Goal: Task Accomplishment & Management: Manage account settings

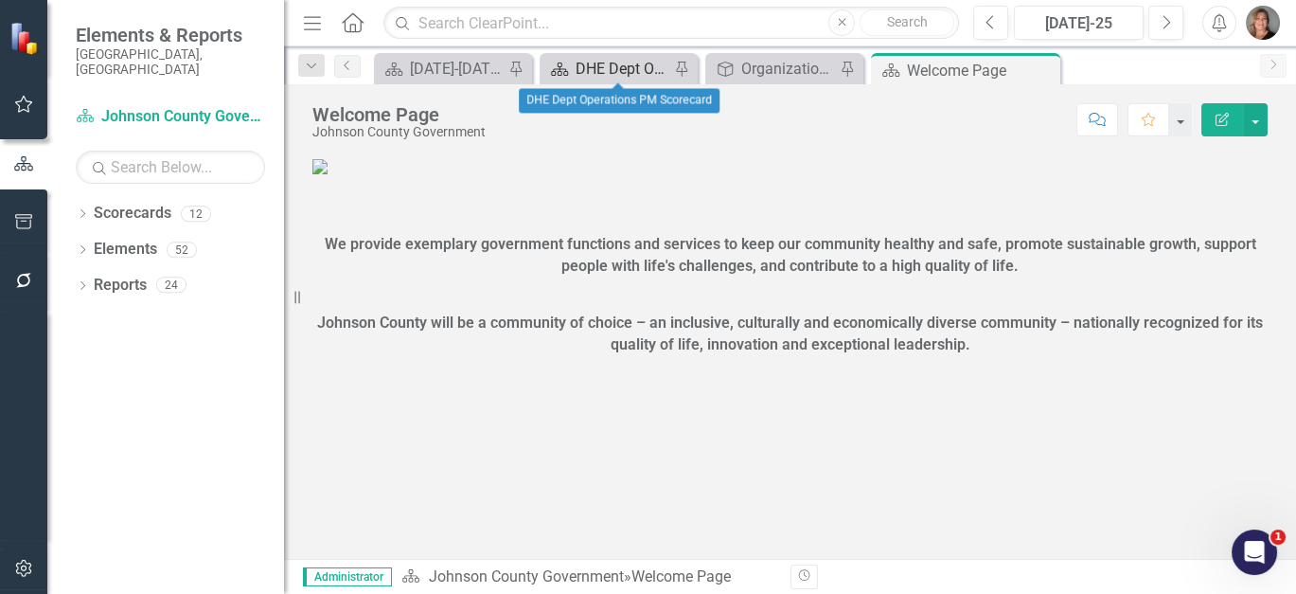
click at [601, 71] on div "DHE Dept Operations PM Scorecard" at bounding box center [623, 69] width 94 height 24
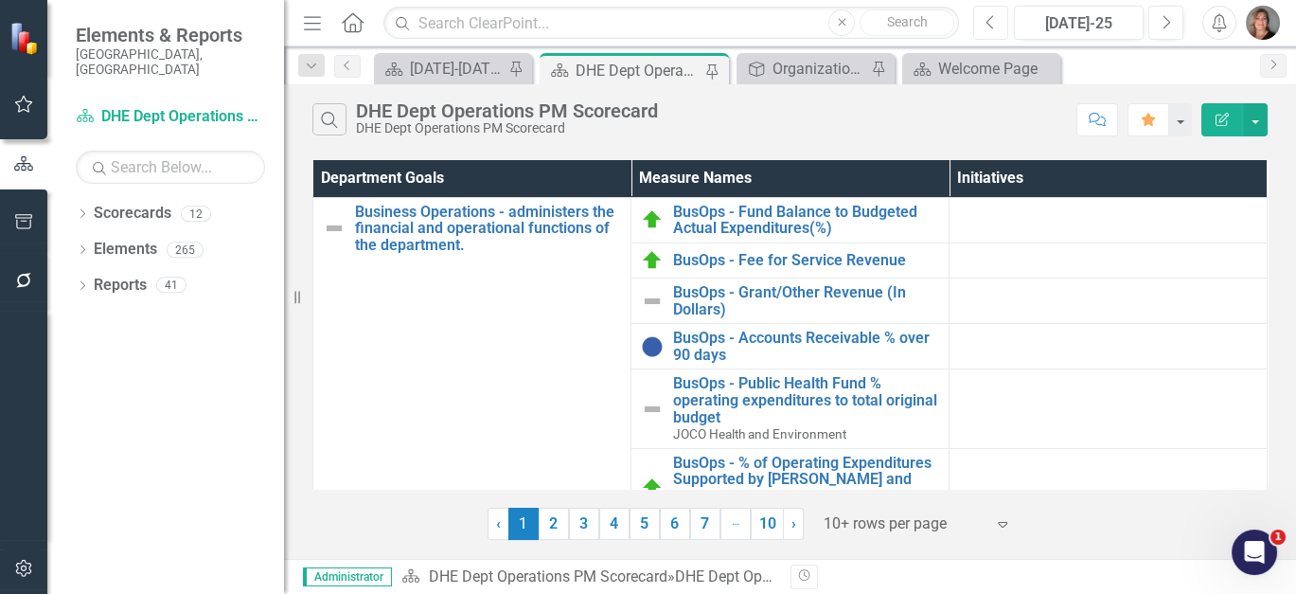
click at [986, 14] on icon "Previous" at bounding box center [991, 22] width 10 height 17
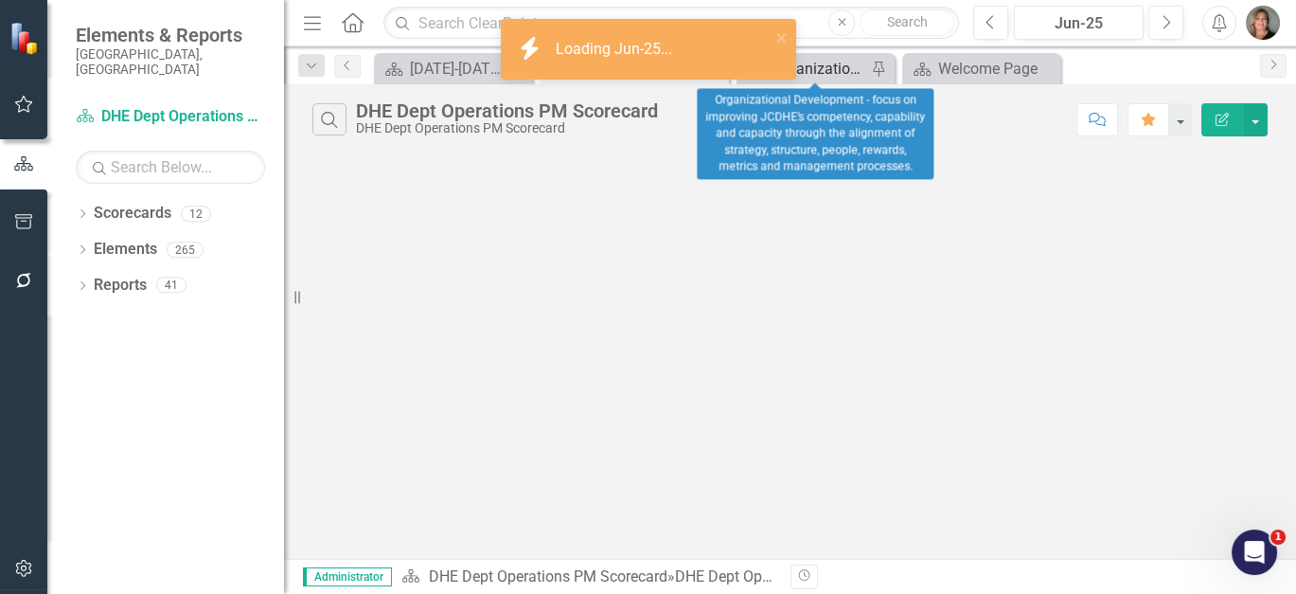
click at [809, 64] on div "Organizational Development - focus on improving JCDHE’s competency, capability …" at bounding box center [820, 69] width 94 height 24
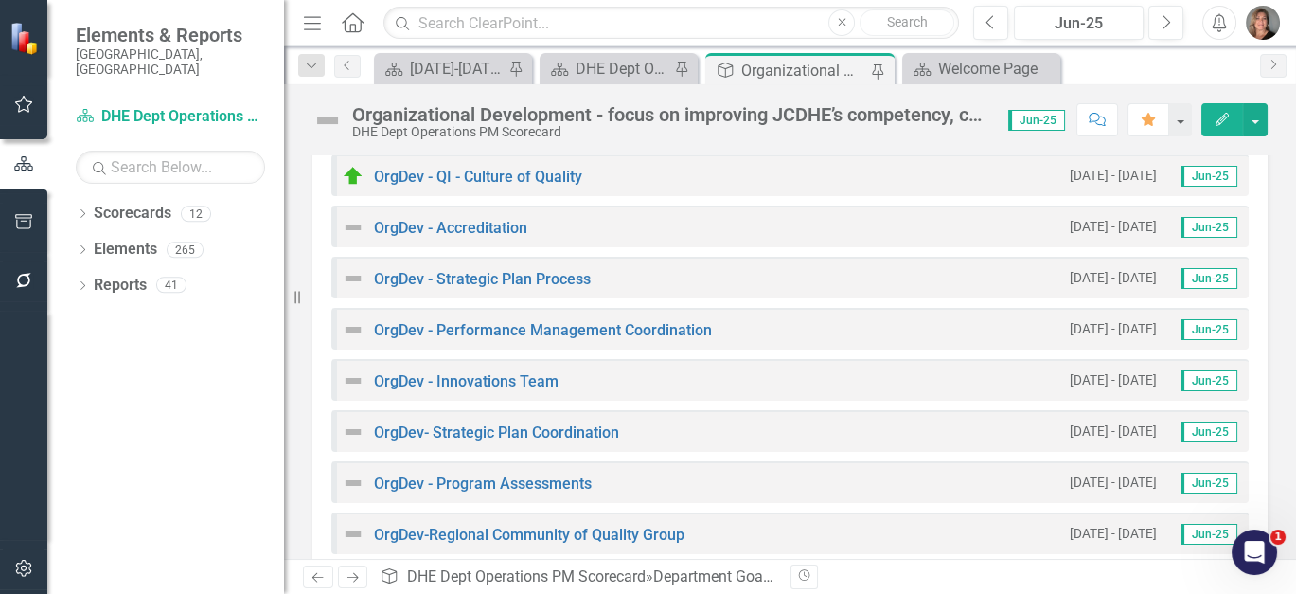
scroll to position [1479, 0]
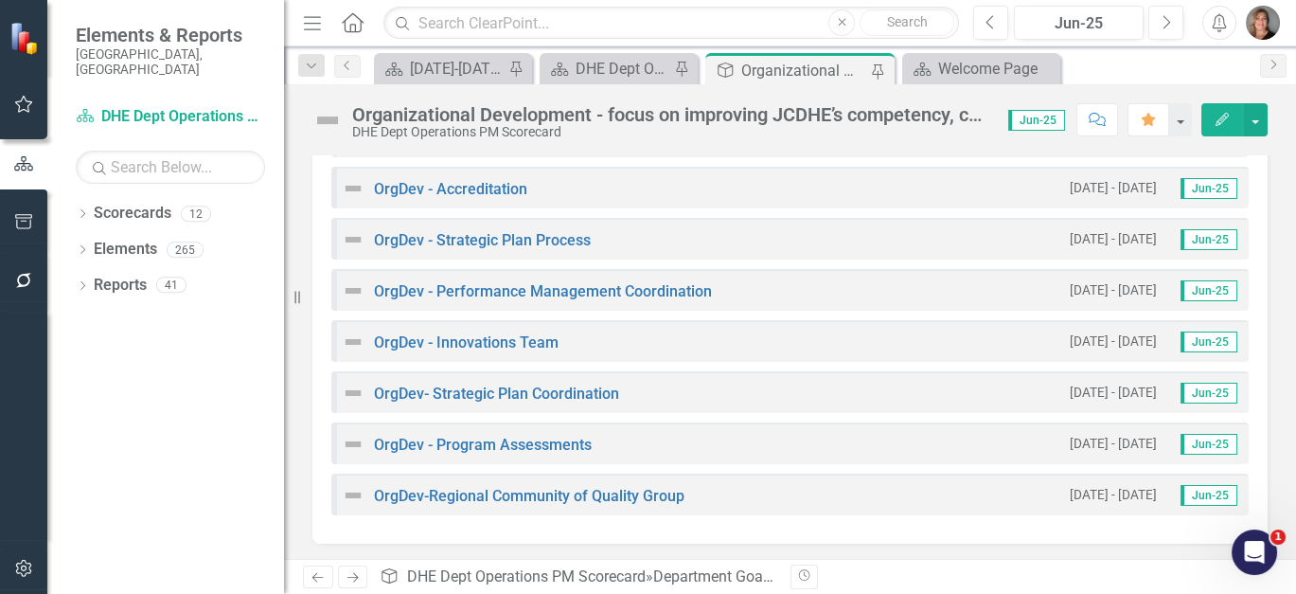
drag, startPoint x: 1280, startPoint y: 503, endPoint x: 1285, endPoint y: 430, distance: 73.1
click at [1285, 430] on div "Owner [PERSON_NAME] (Health and Environment) Analysis Jun-25 Recommendations Ju…" at bounding box center [790, 356] width 1012 height 403
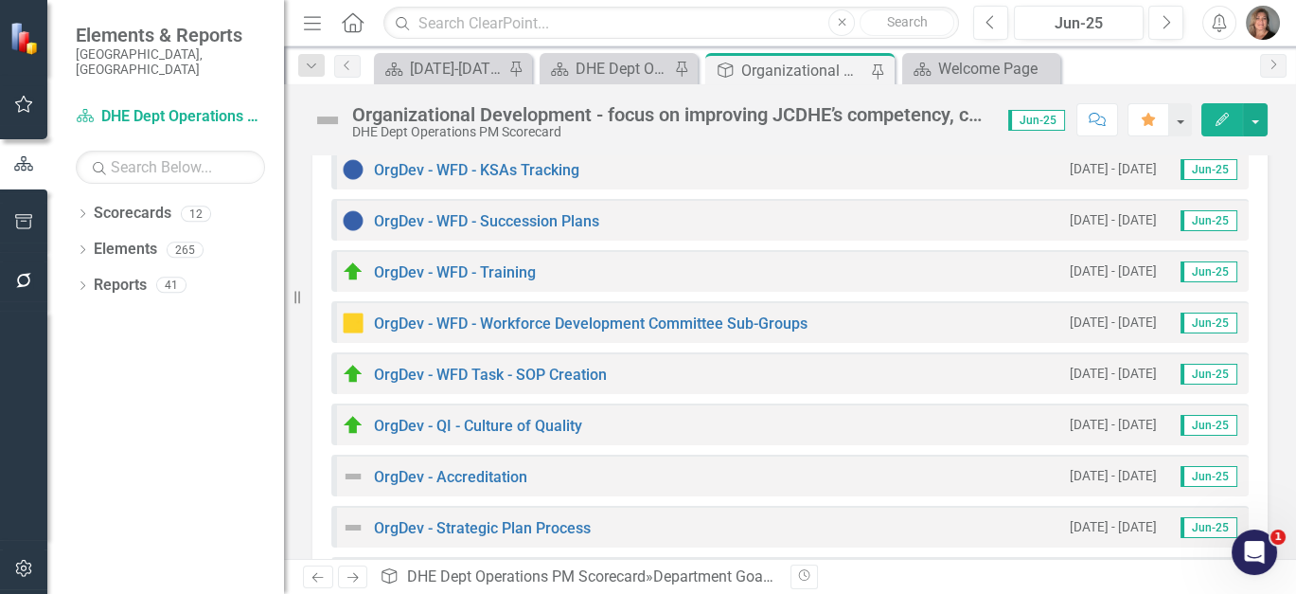
scroll to position [1185, 0]
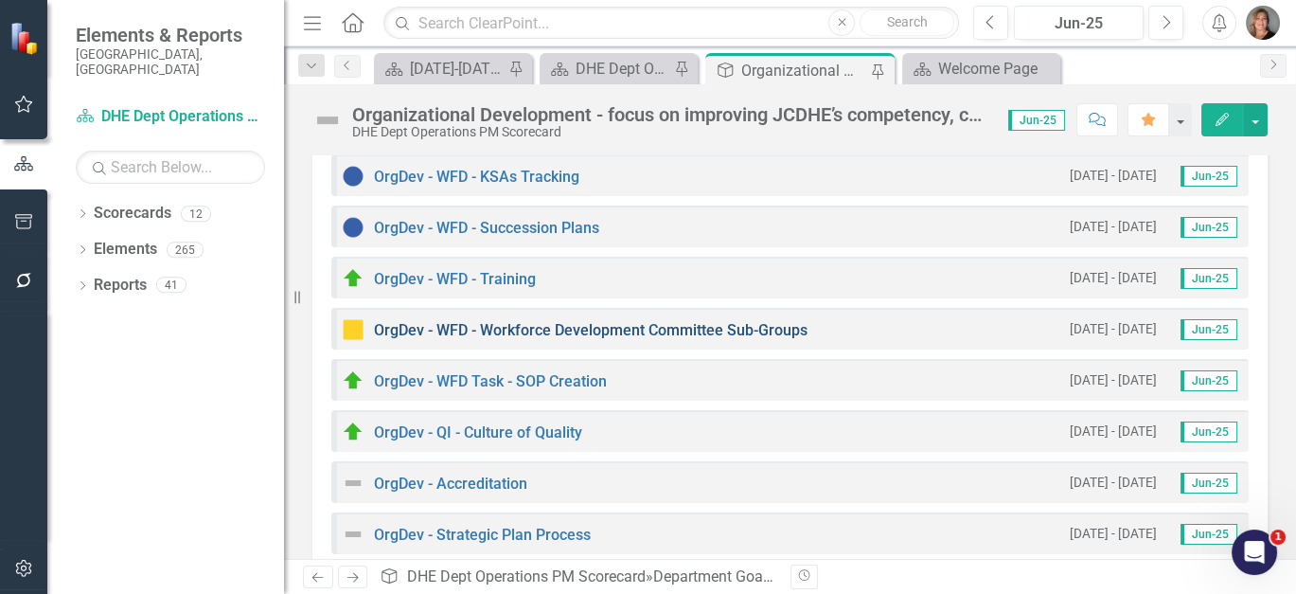
click at [599, 322] on link "OrgDev - WFD - Workforce Development Committee Sub-Groups" at bounding box center [591, 330] width 434 height 18
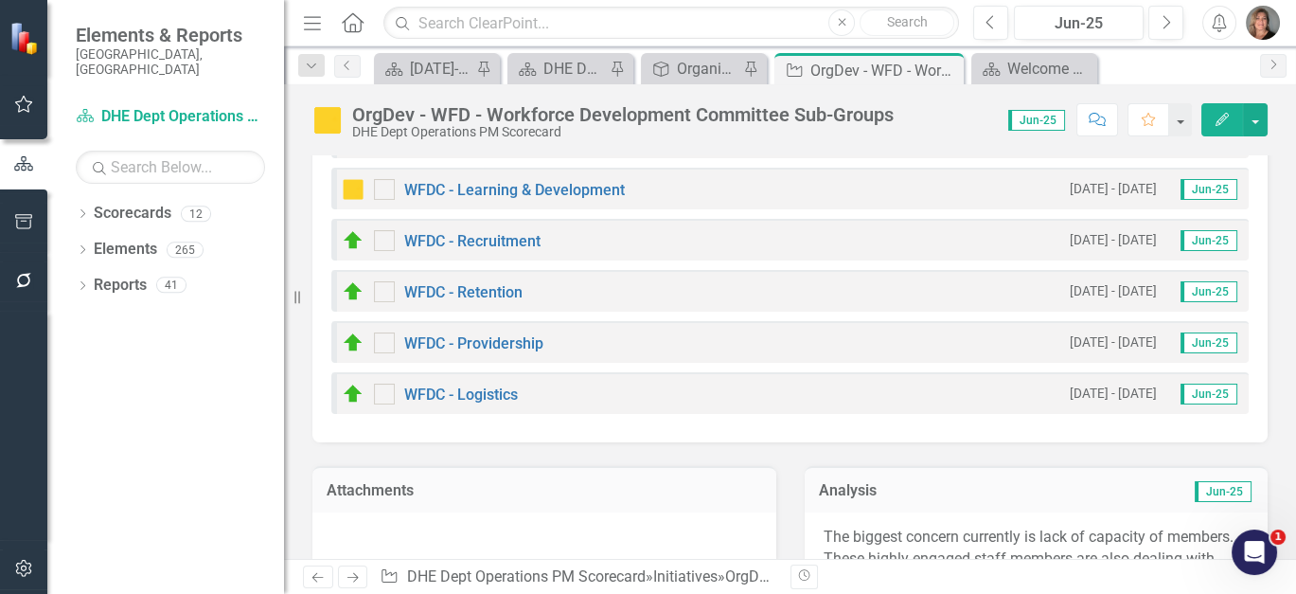
scroll to position [179, 0]
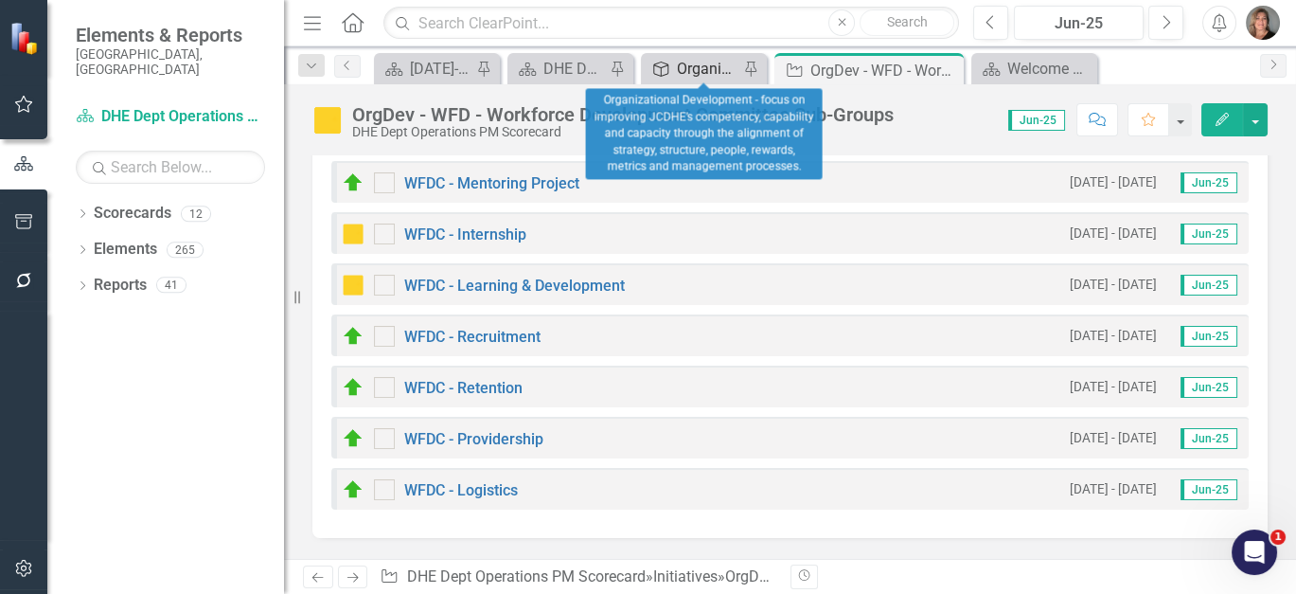
click at [688, 63] on div "Organizational Development - focus on improving JCDHE’s competency, capability …" at bounding box center [708, 69] width 62 height 24
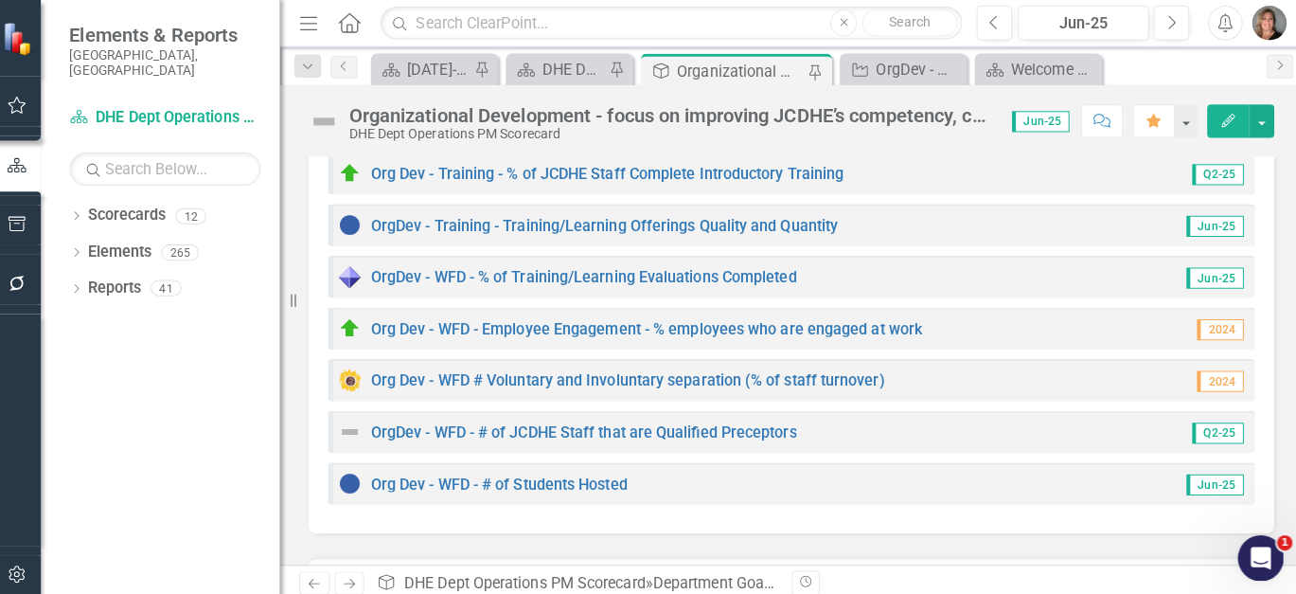
scroll to position [633, 0]
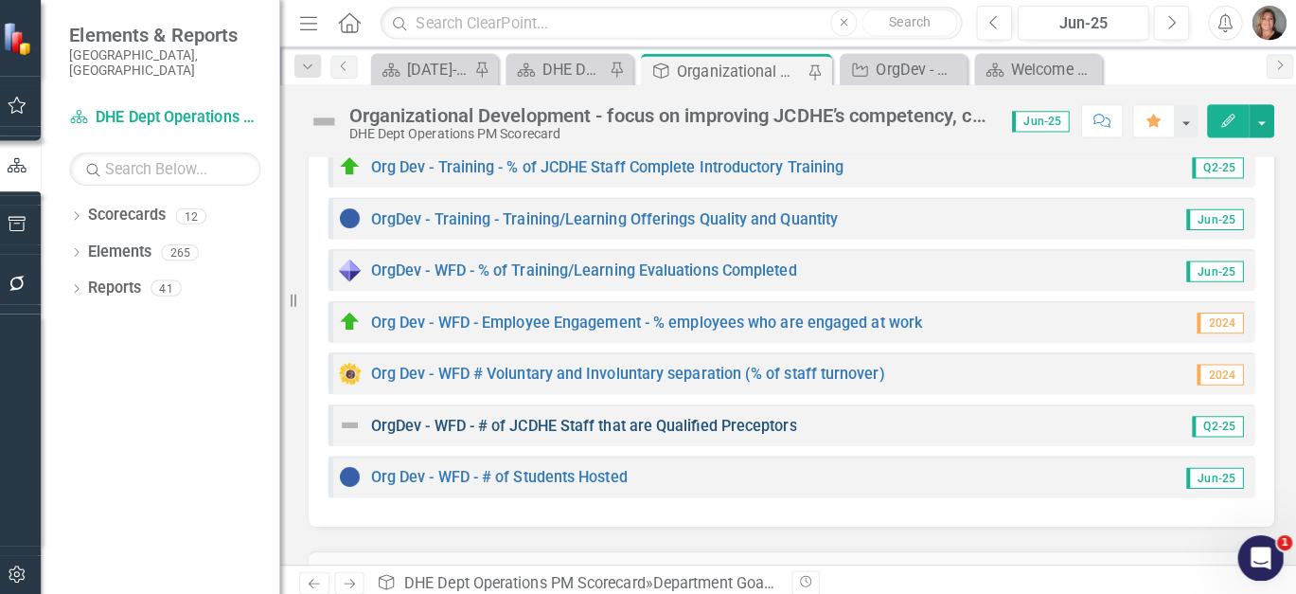
click at [753, 422] on link "OrgDev - WFD - # of JCDHE Staff that are Qualified Preceptors" at bounding box center [584, 421] width 421 height 18
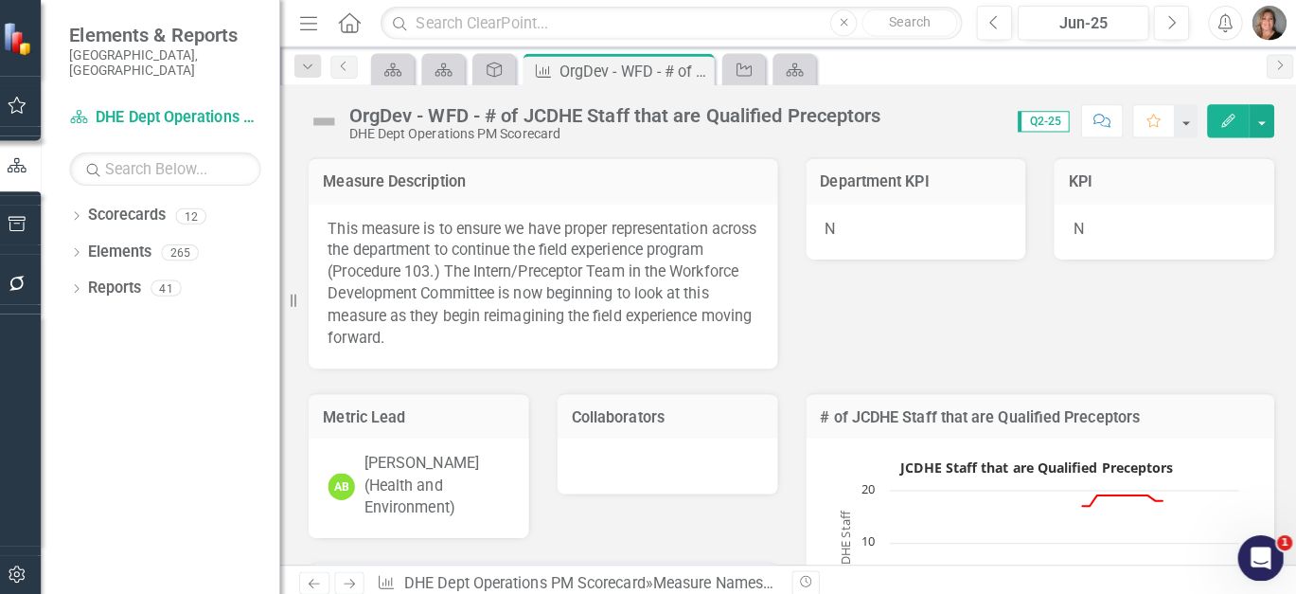
click at [333, 119] on img at bounding box center [328, 120] width 30 height 30
click at [1258, 116] on button "button" at bounding box center [1255, 119] width 25 height 33
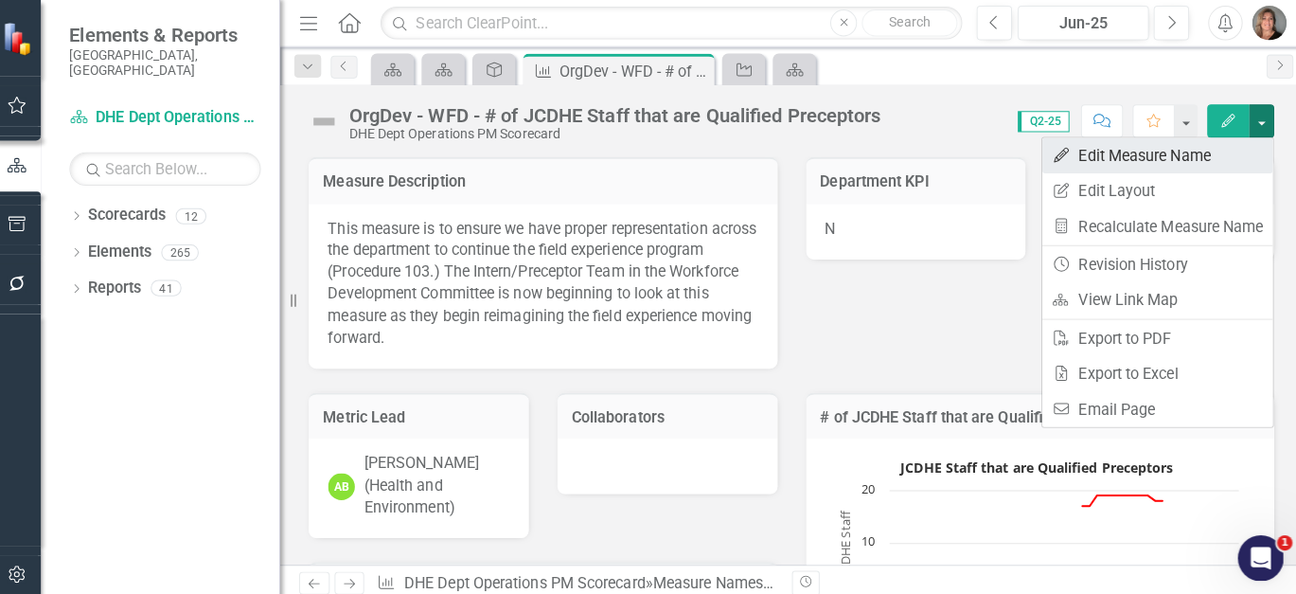
click at [1096, 143] on link "Edit Edit Measure Name" at bounding box center [1153, 153] width 228 height 35
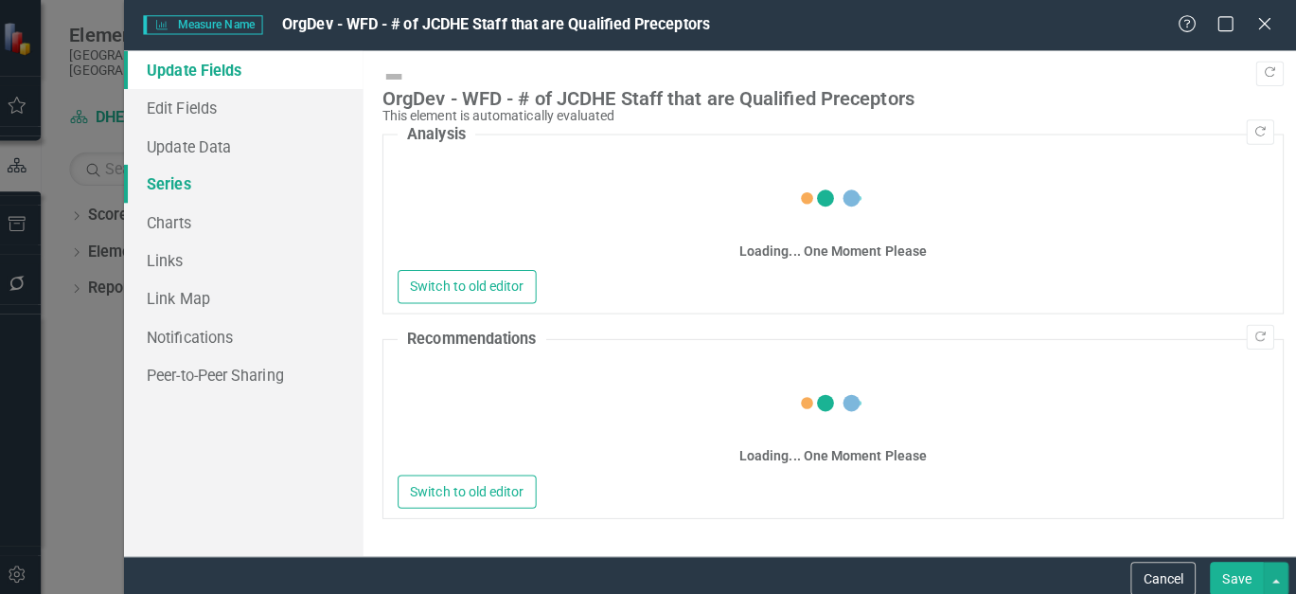
click at [176, 189] on link "Series" at bounding box center [248, 182] width 237 height 38
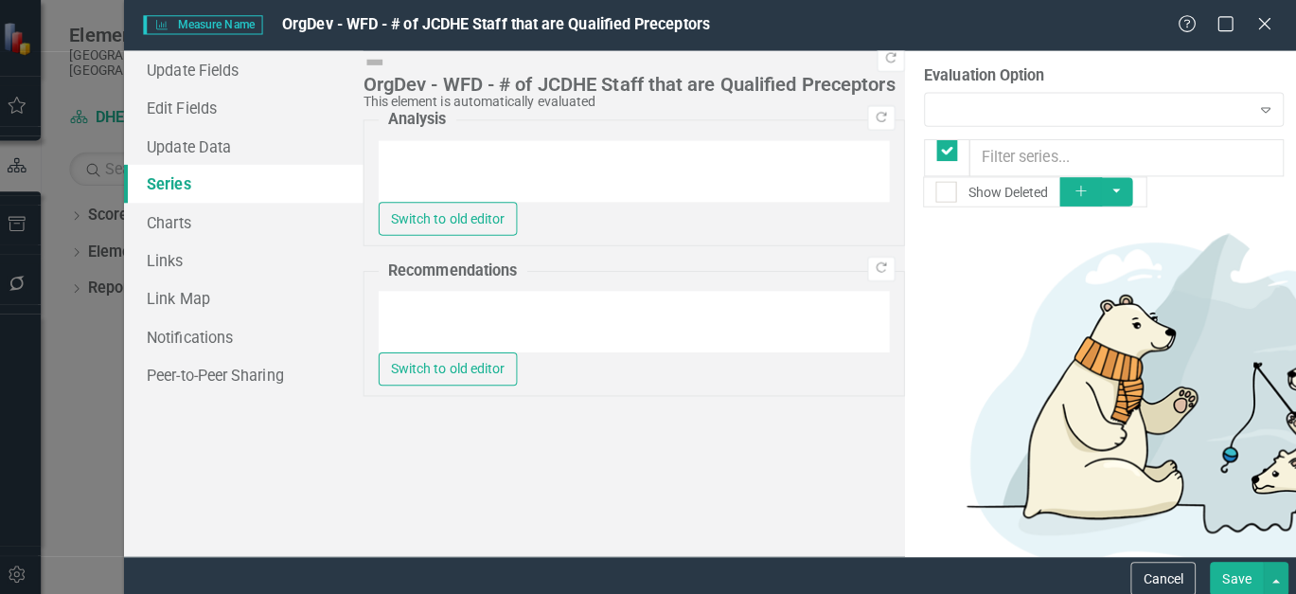
checkbox input "false"
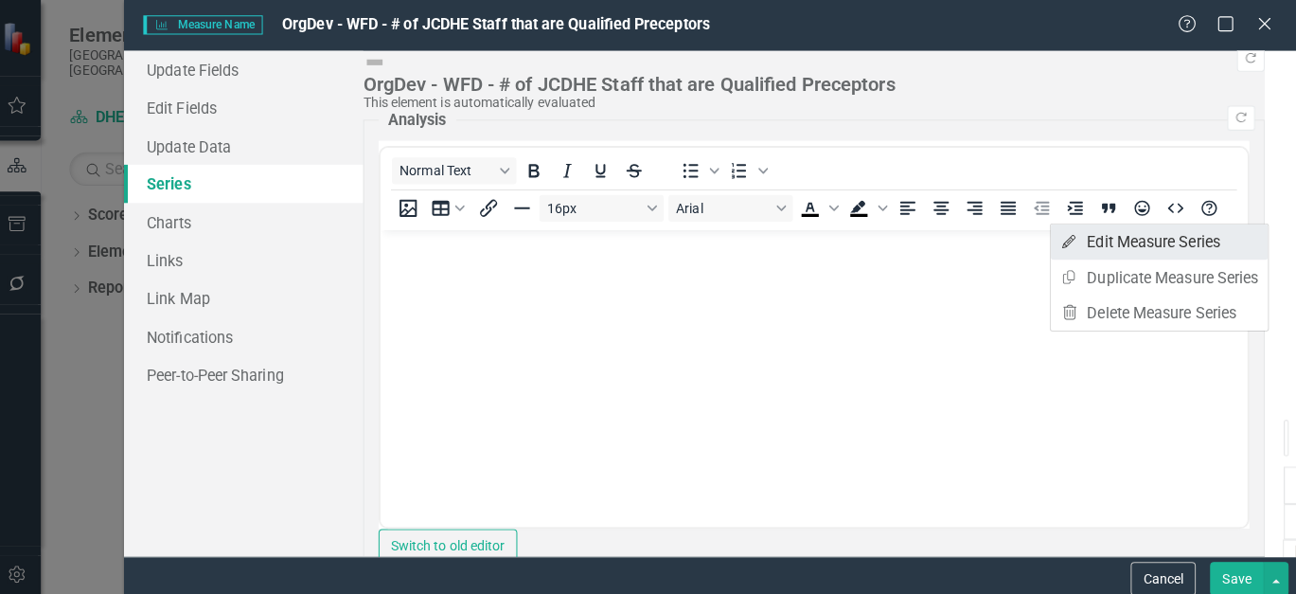
click at [1160, 231] on link "Edit Edit Measure Series" at bounding box center [1153, 239] width 215 height 35
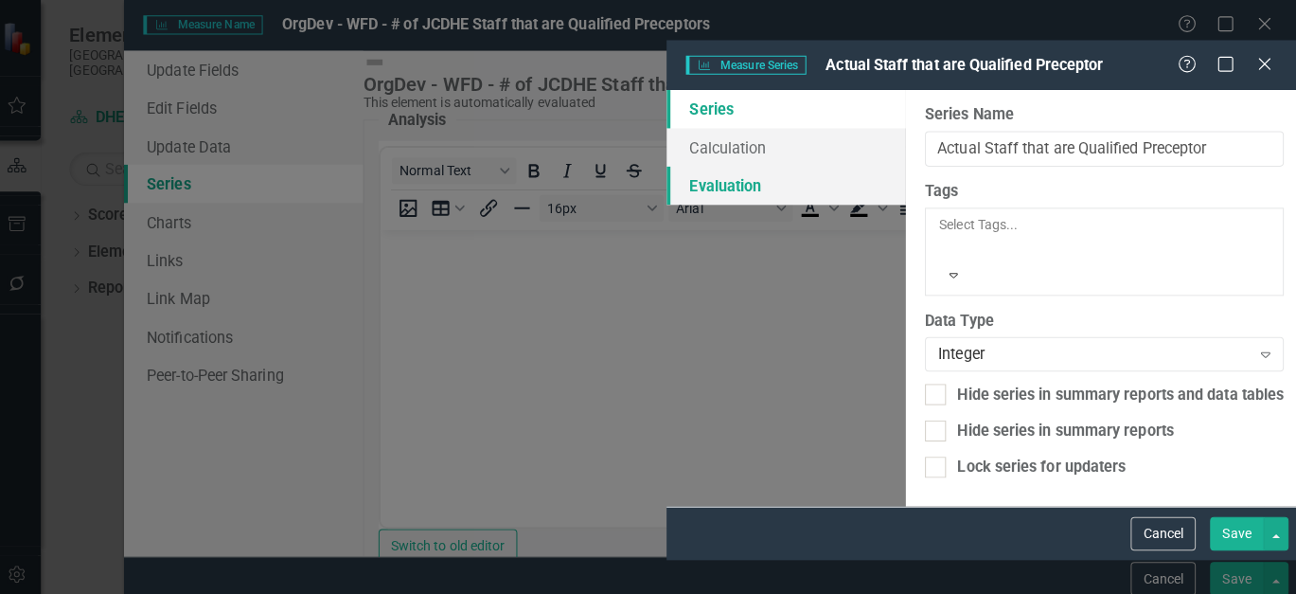
click at [667, 165] on link "Evaluation" at bounding box center [785, 184] width 237 height 38
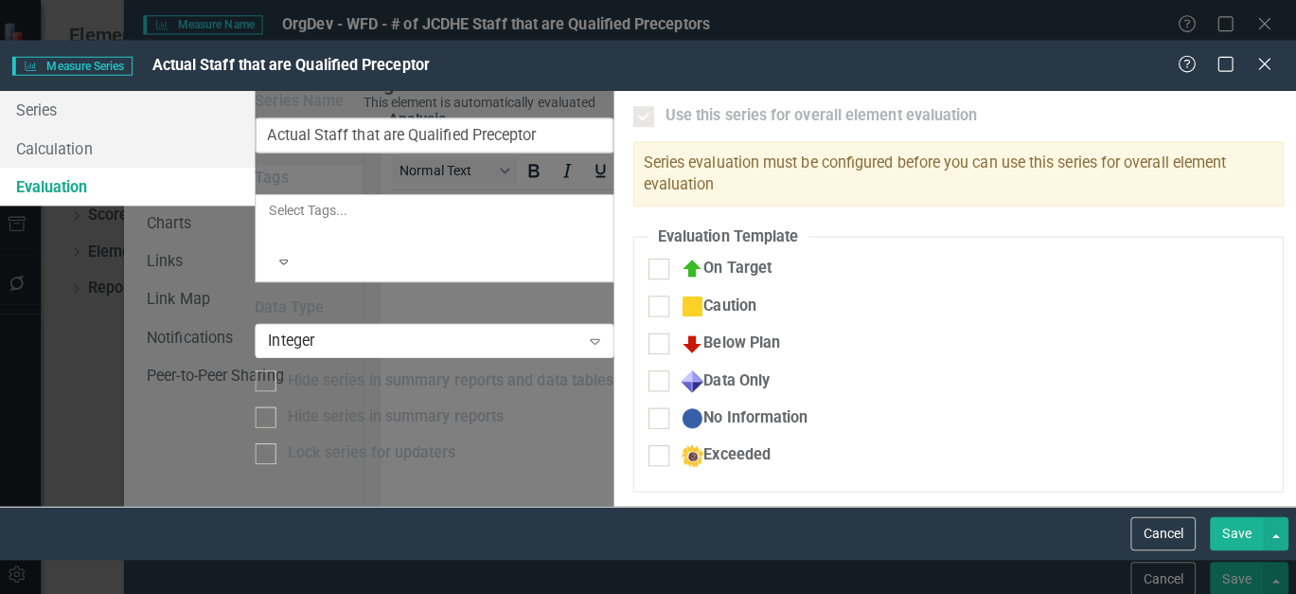
click at [259, 166] on link "Evaluation" at bounding box center [129, 185] width 259 height 38
click at [634, 105] on div at bounding box center [644, 115] width 21 height 21
click at [259, 166] on link "Evaluation" at bounding box center [129, 185] width 259 height 38
click at [259, 128] on link "Calculation" at bounding box center [129, 147] width 259 height 38
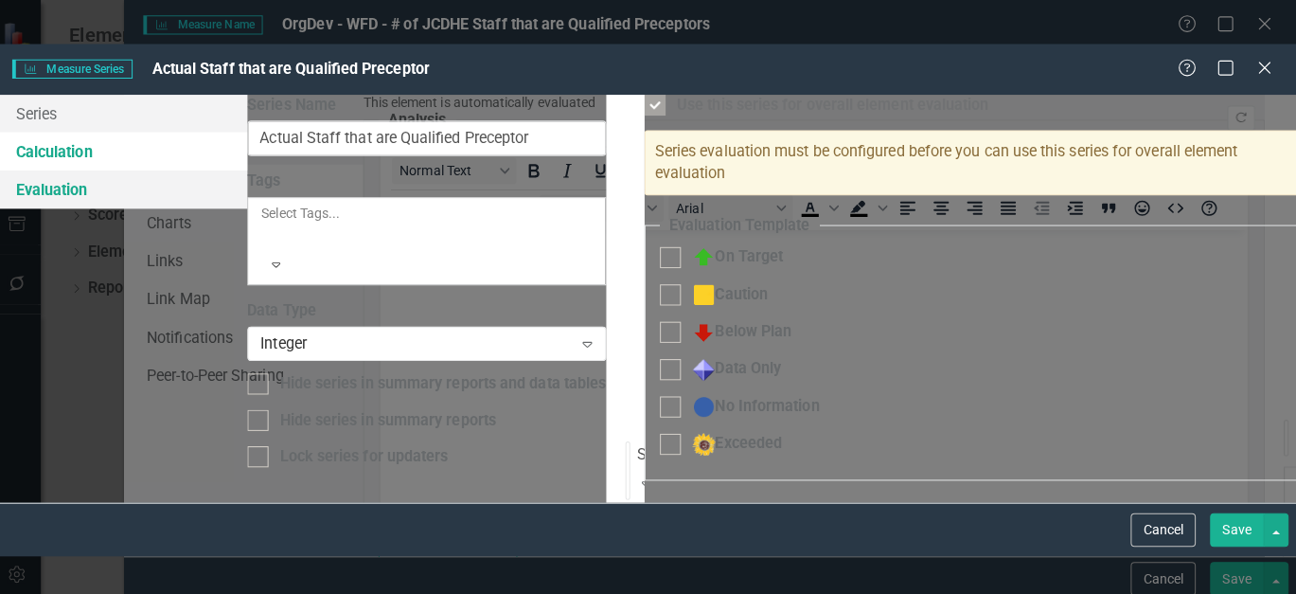
click at [252, 169] on link "Evaluation" at bounding box center [126, 188] width 252 height 38
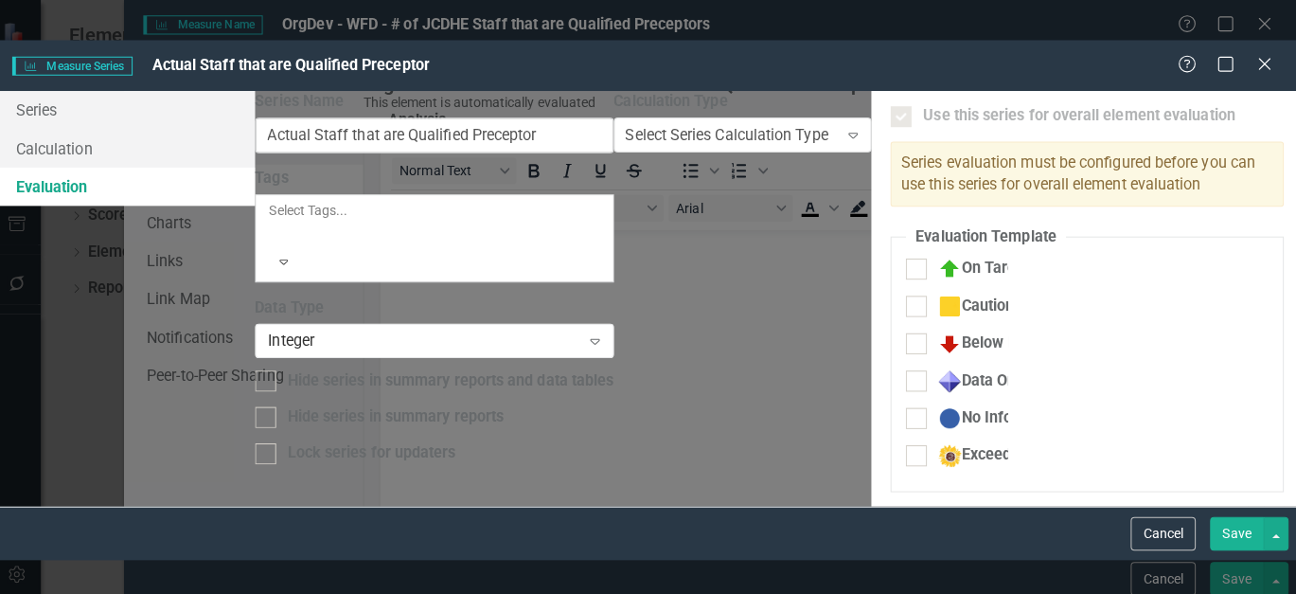
click at [888, 105] on div at bounding box center [898, 115] width 21 height 21
click at [1272, 545] on button "button" at bounding box center [1270, 527] width 25 height 33
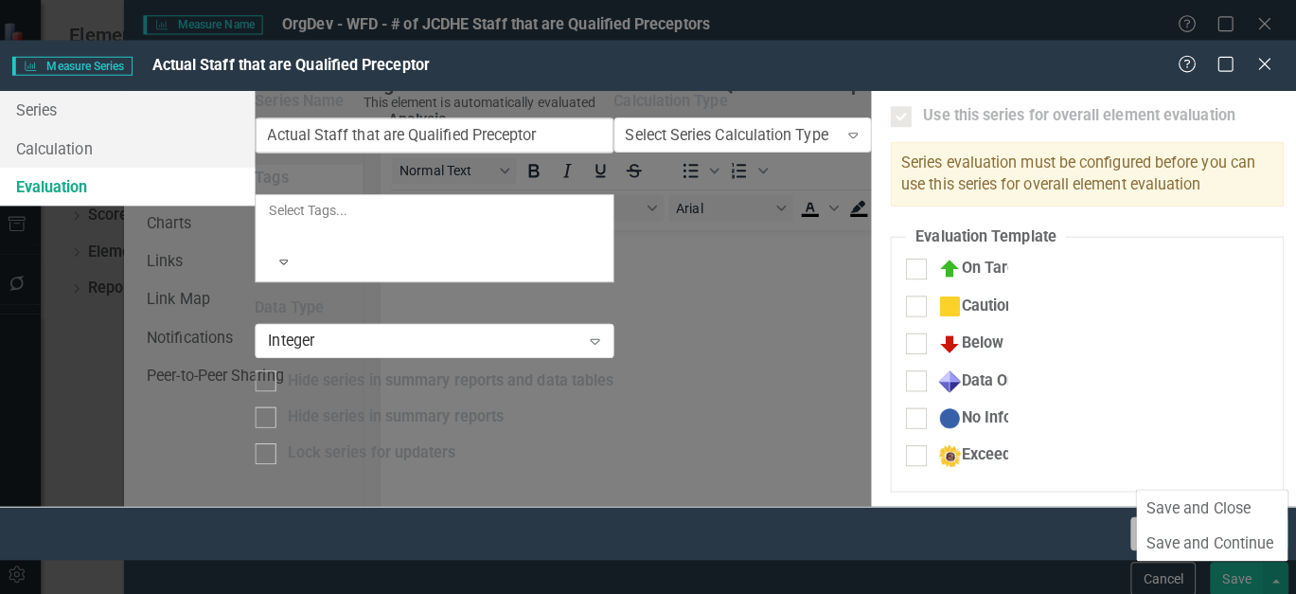
click at [1144, 545] on button "Cancel" at bounding box center [1158, 527] width 64 height 33
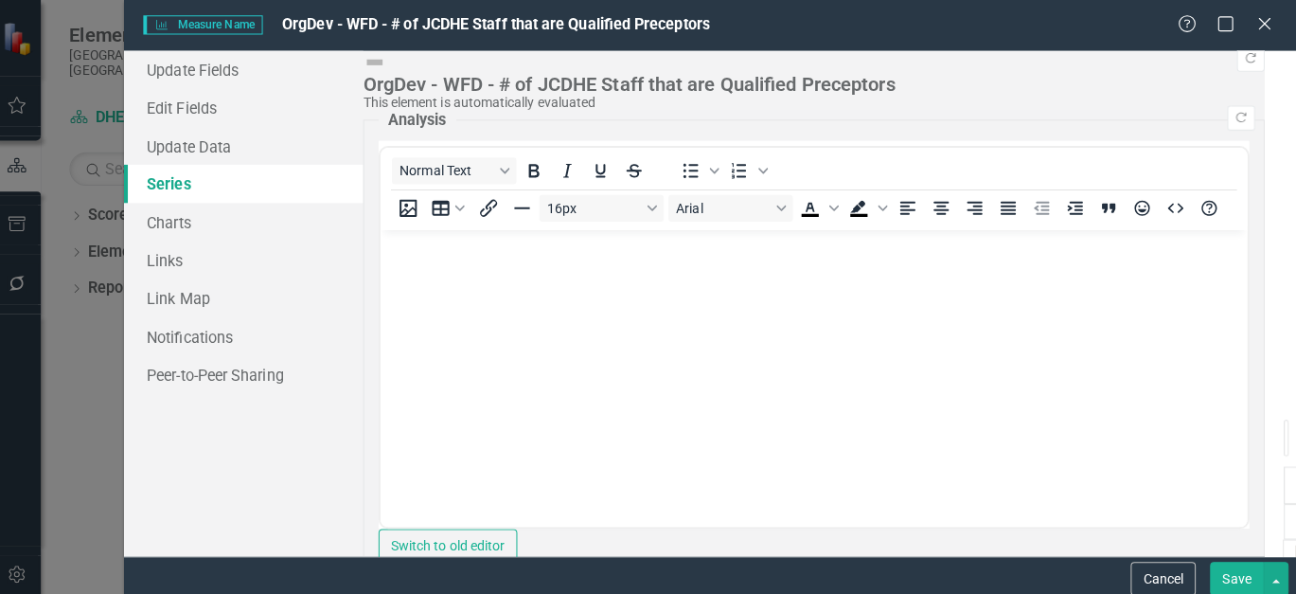
click at [1163, 577] on button "Cancel" at bounding box center [1158, 572] width 64 height 33
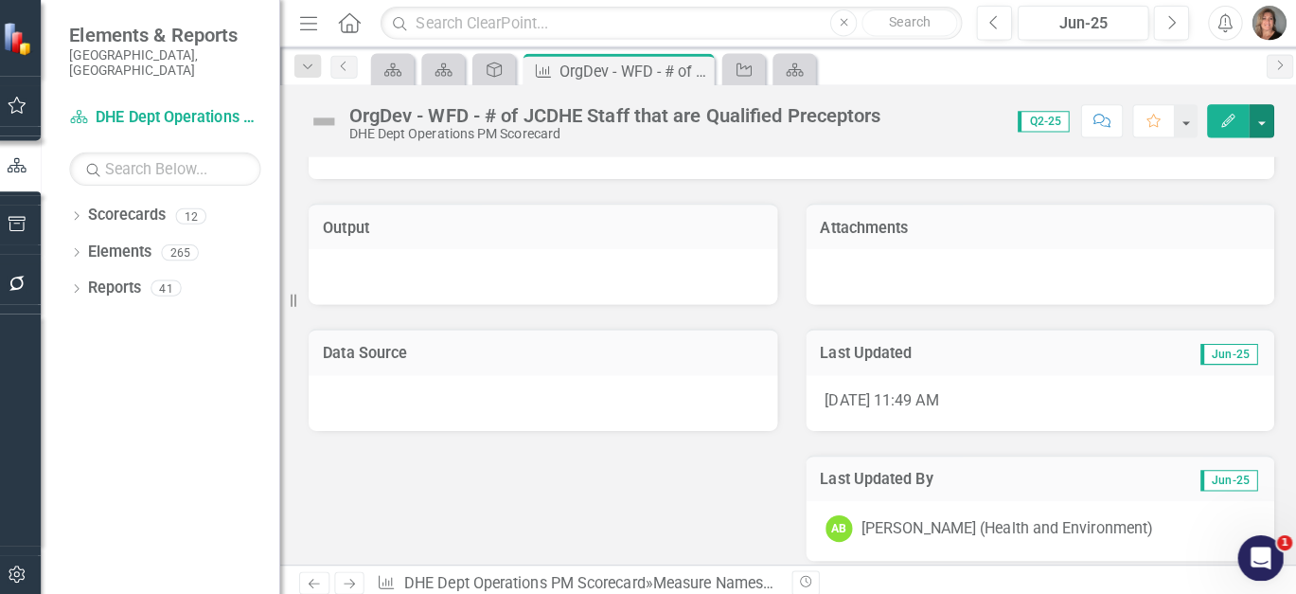
scroll to position [2003, 0]
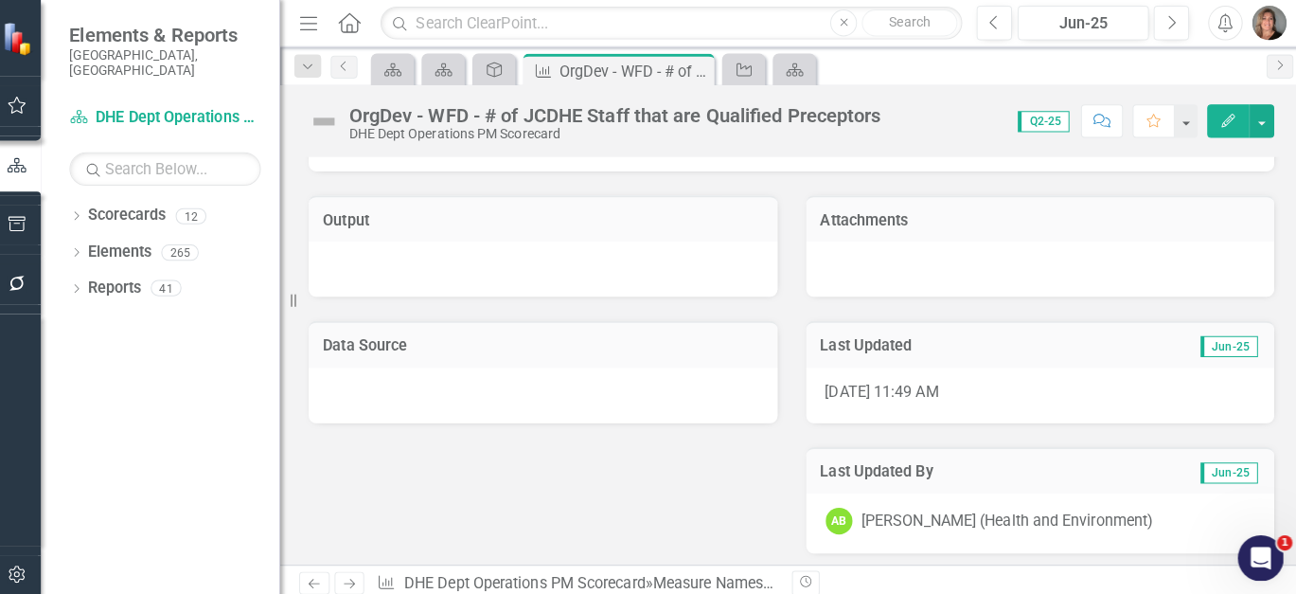
click at [943, 488] on div "AB [PERSON_NAME] (Health and Environment)" at bounding box center [1037, 518] width 464 height 60
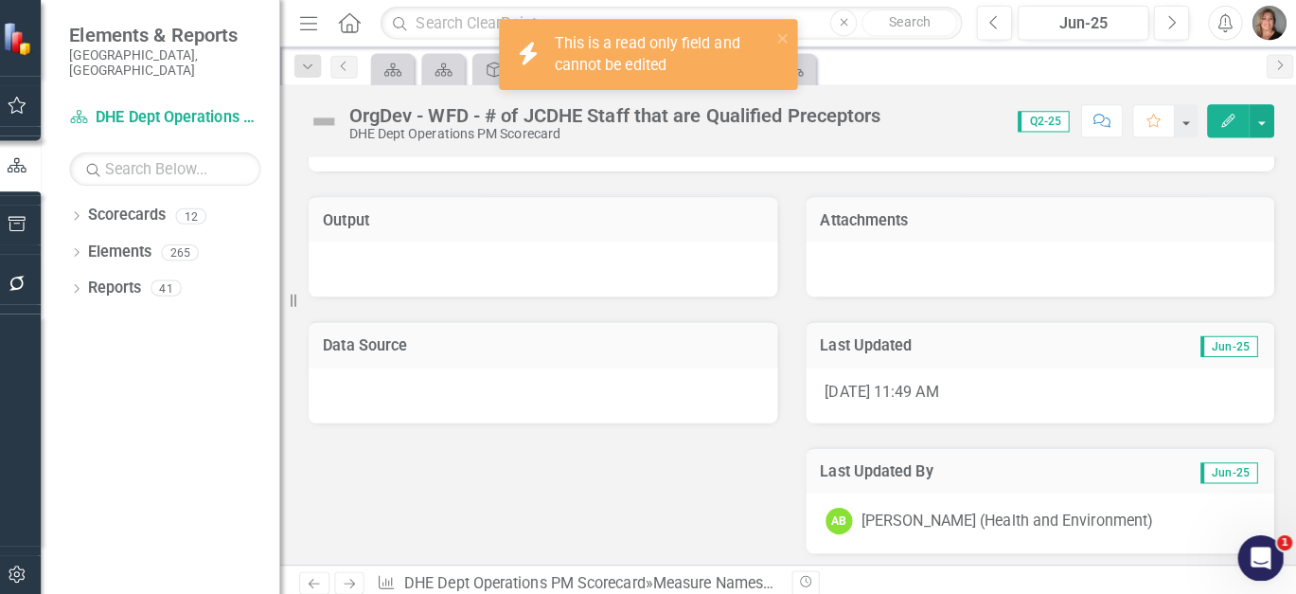
click at [943, 447] on div "Last Updated By Jun-25" at bounding box center [1037, 465] width 464 height 46
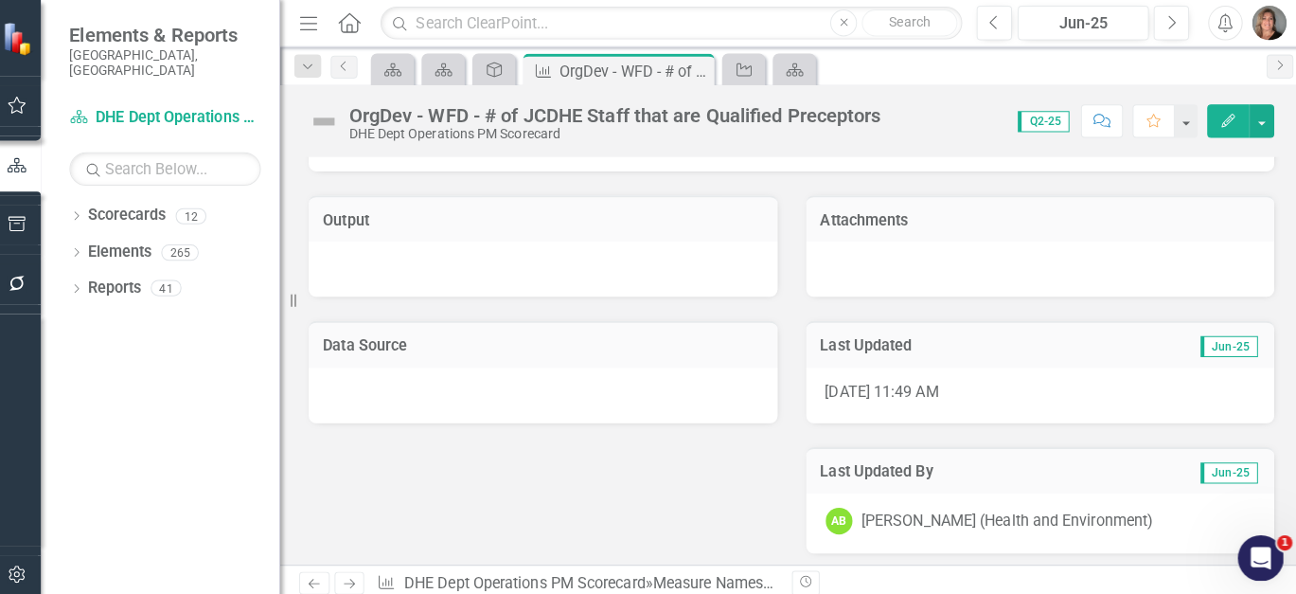
click at [934, 506] on div "[PERSON_NAME] (Health and Environment)" at bounding box center [1004, 516] width 289 height 22
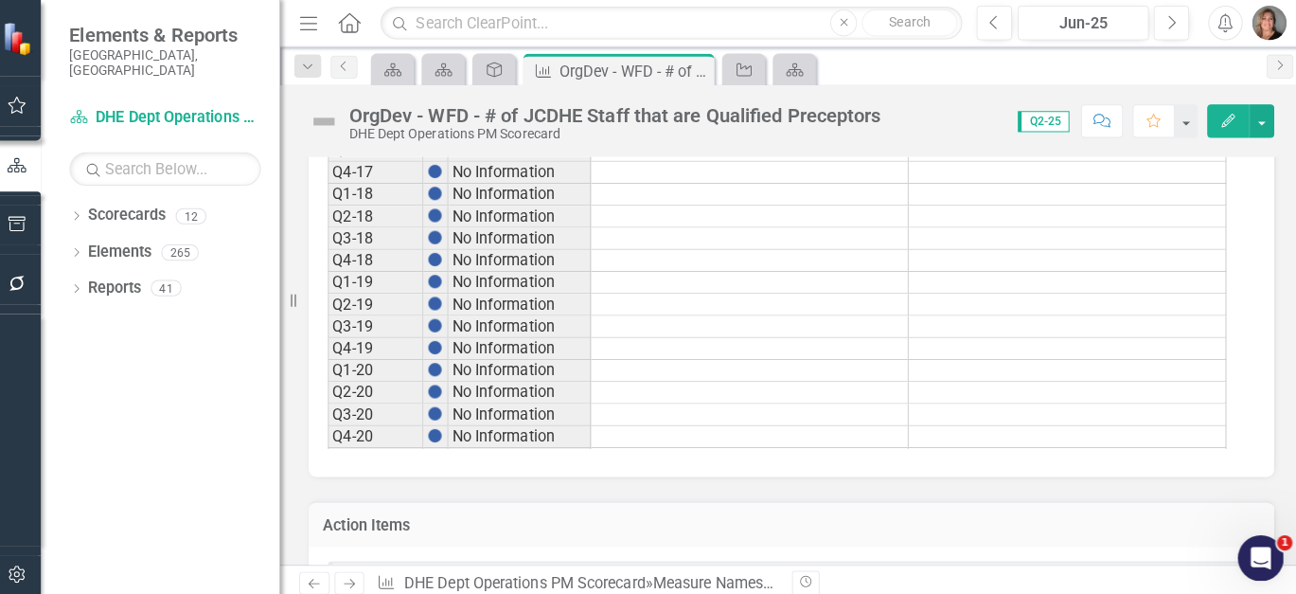
scroll to position [969, 0]
click at [1210, 163] on td at bounding box center [1063, 170] width 314 height 22
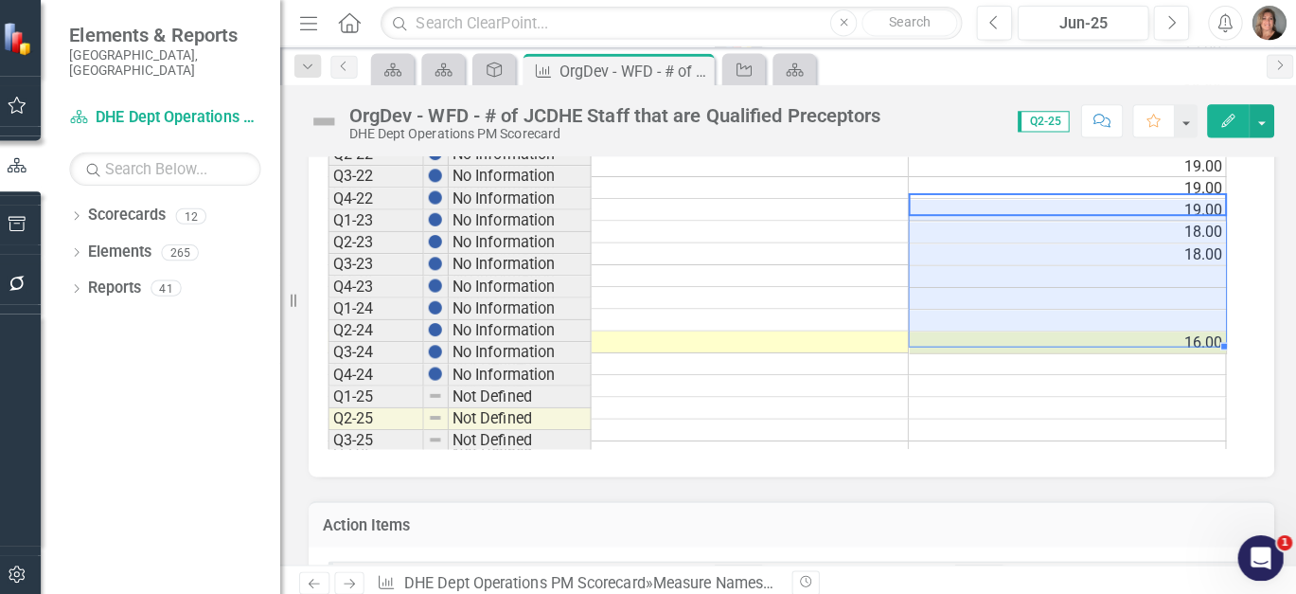
scroll to position [486, 0]
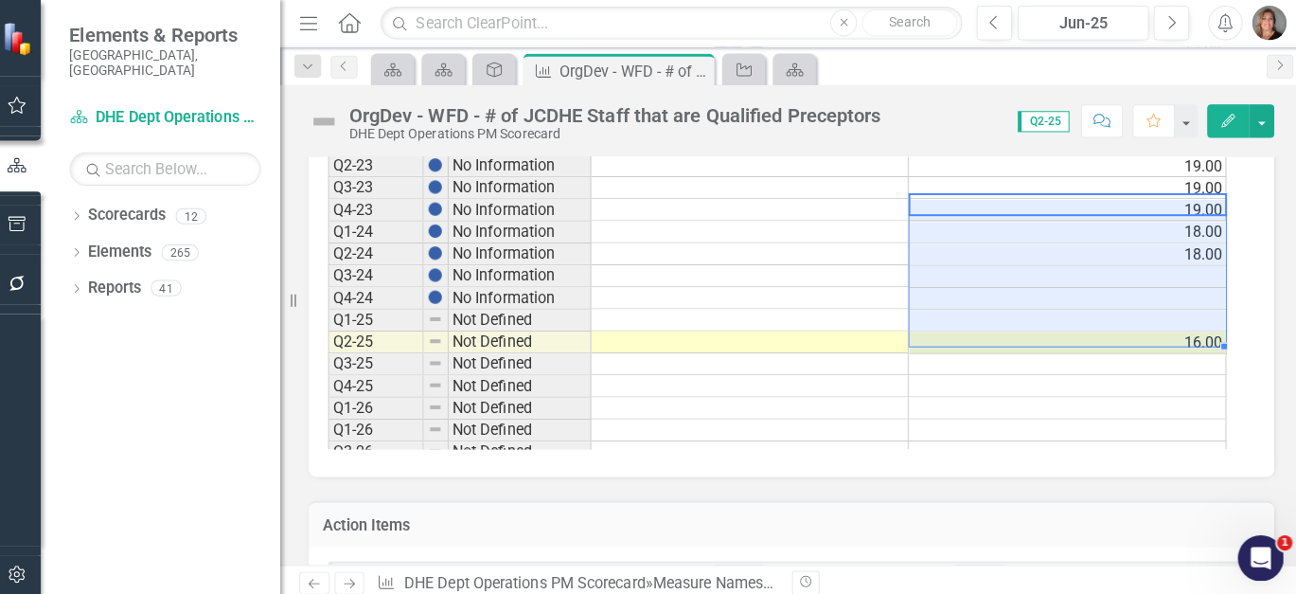
drag, startPoint x: 1217, startPoint y: 362, endPoint x: 1213, endPoint y: 456, distance: 93.8
click at [1213, 456] on div "Period Status Actual Staff that are Qualified Preceptor YTD Target Qualified Pr…" at bounding box center [791, 177] width 956 height 589
click at [1244, 321] on div "Period Status Actual Staff that are Qualified Preceptor YTD Target Qualified Pr…" at bounding box center [791, 177] width 956 height 589
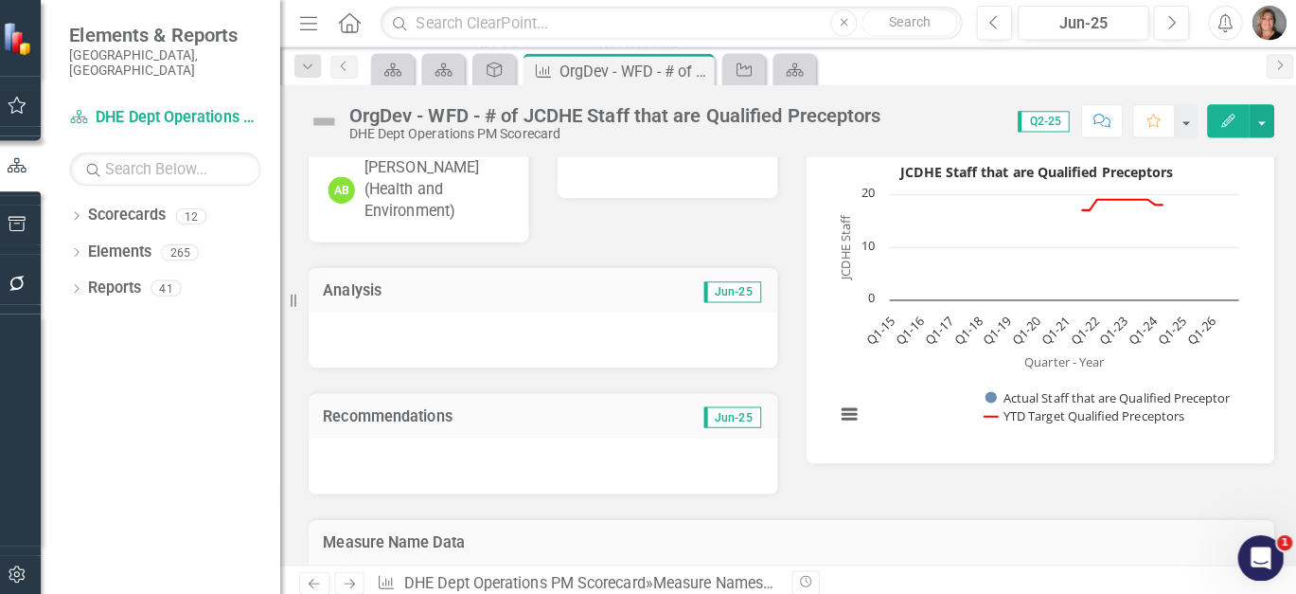
scroll to position [310, 0]
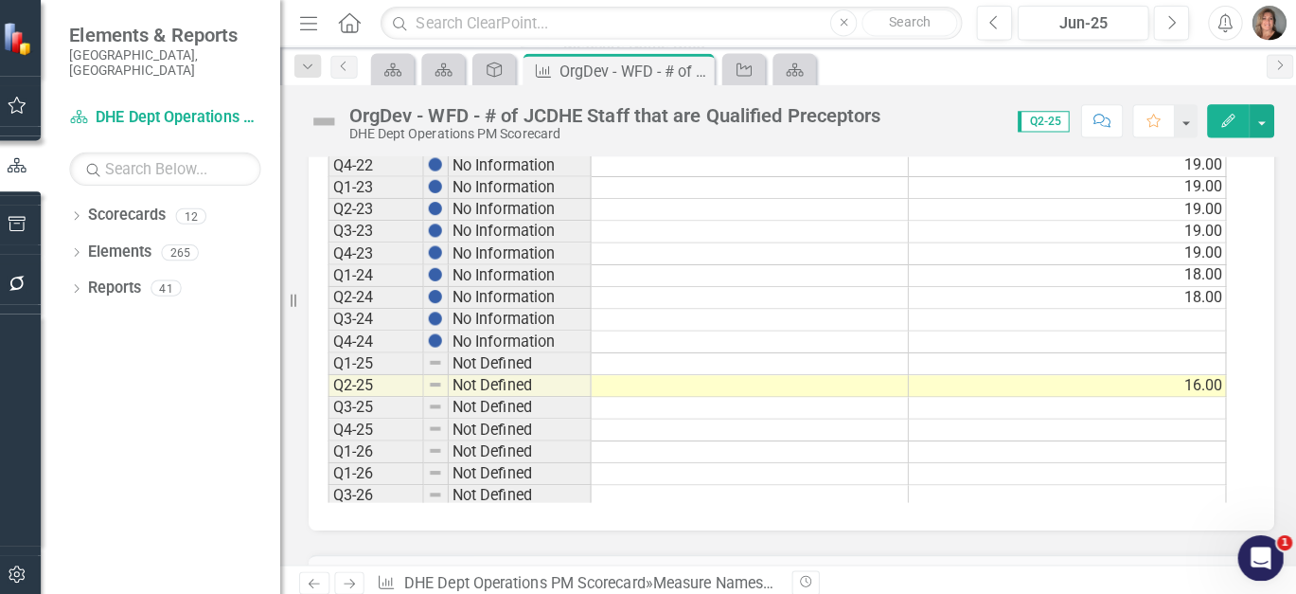
scroll to position [0, 0]
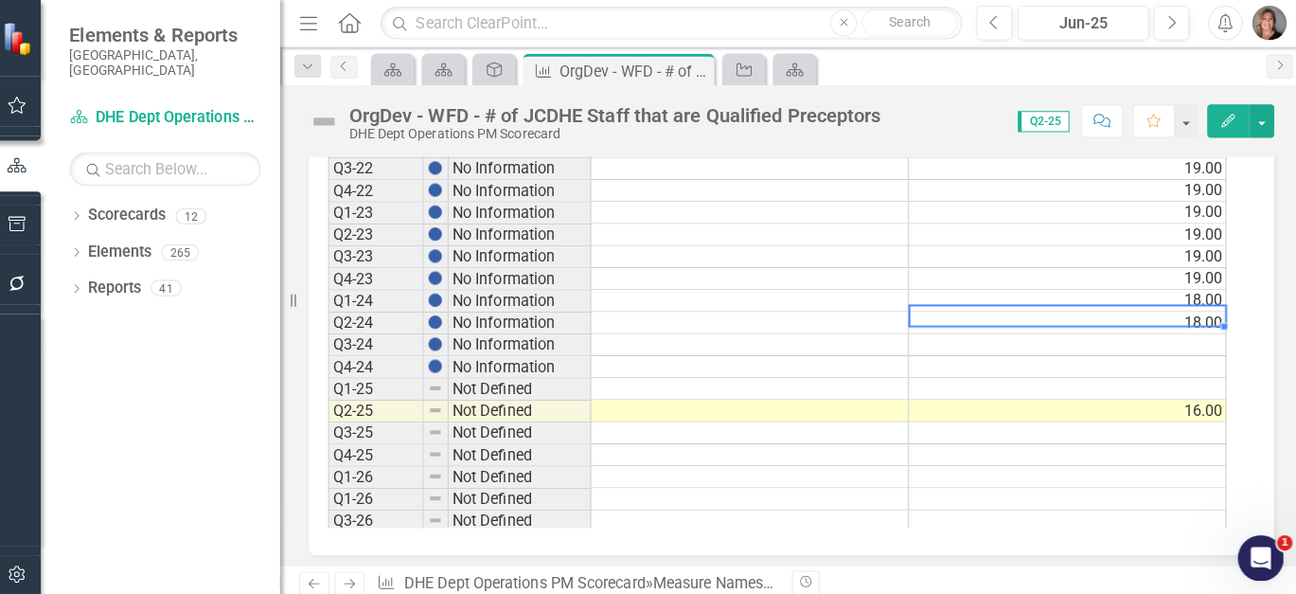
click at [1190, 309] on td "18.00" at bounding box center [1063, 320] width 314 height 22
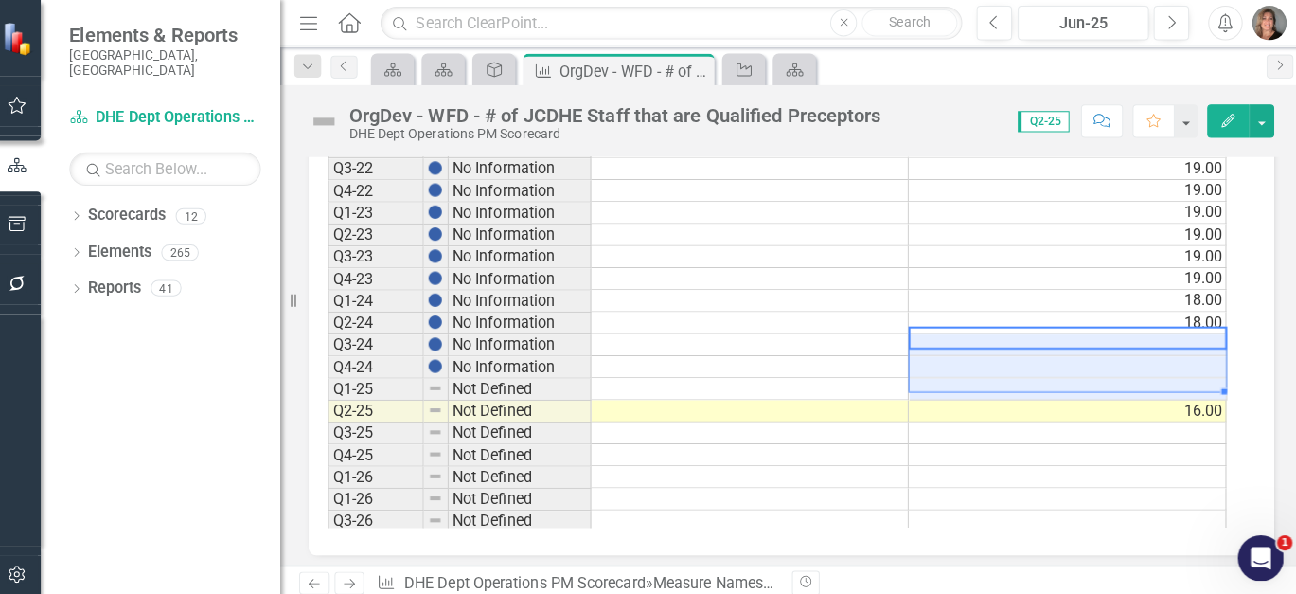
drag, startPoint x: 1200, startPoint y: 325, endPoint x: 1187, endPoint y: 376, distance: 52.8
click at [1187, 376] on tbody "Q2-16 No Information Q3-16 No Information Q4-16 No Information Q1-17 No Informa…" at bounding box center [775, 80] width 889 height 938
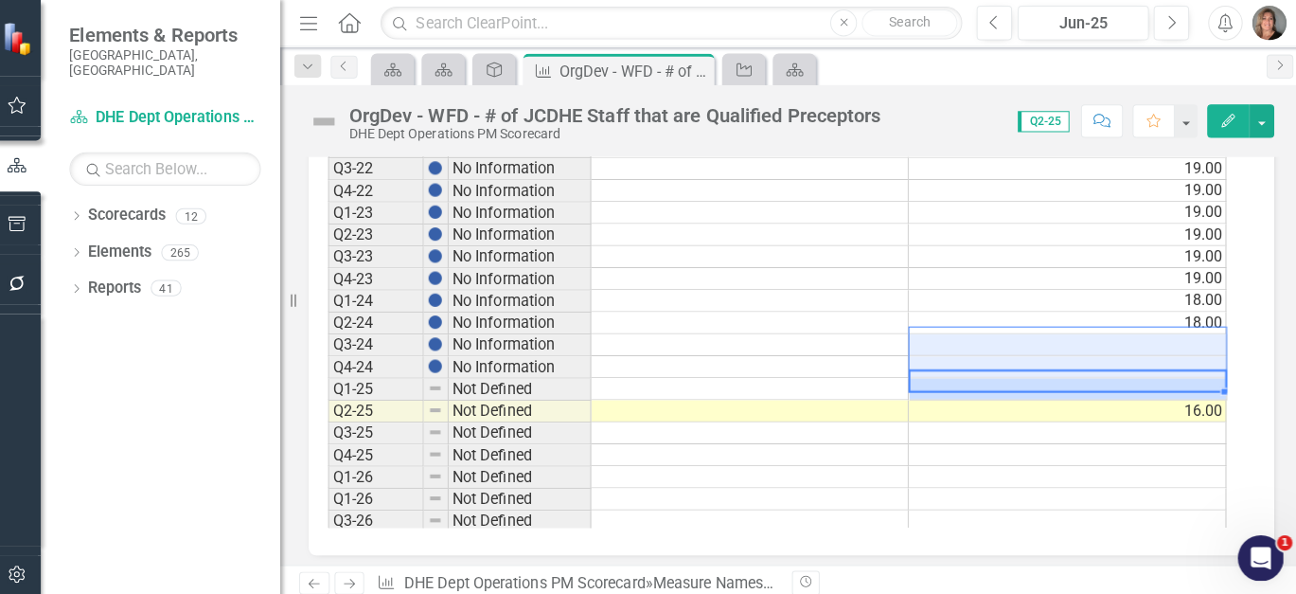
click at [1187, 376] on td at bounding box center [1063, 385] width 314 height 22
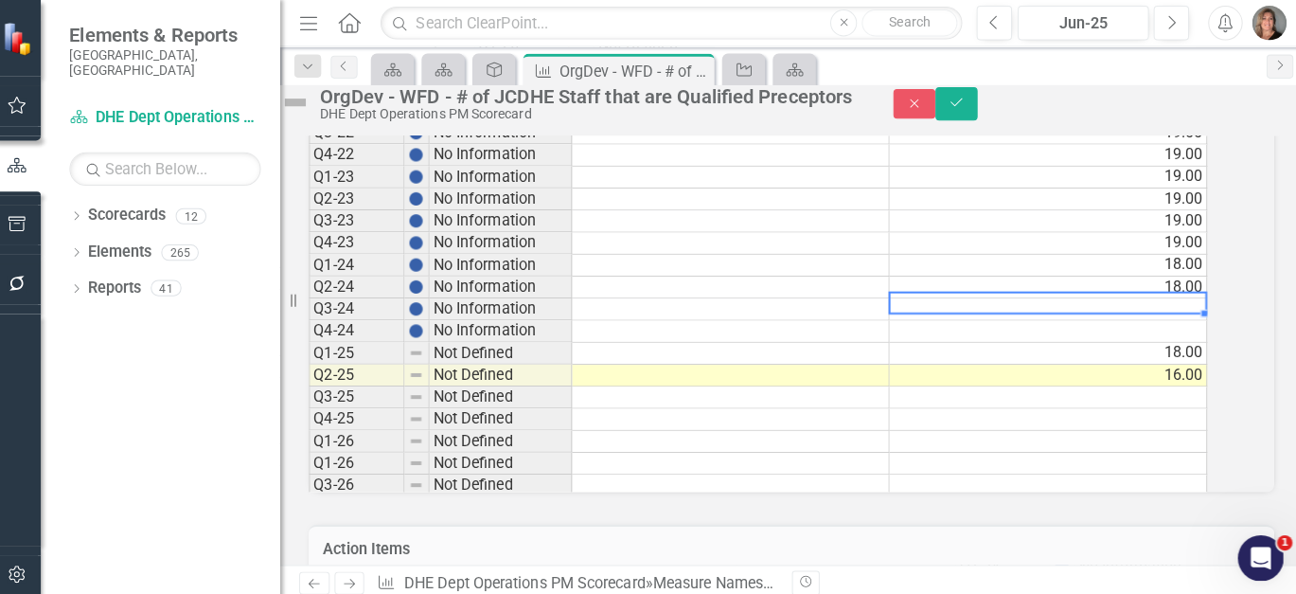
click at [1198, 317] on td at bounding box center [1044, 306] width 314 height 22
click at [1195, 339] on td at bounding box center [1044, 328] width 314 height 22
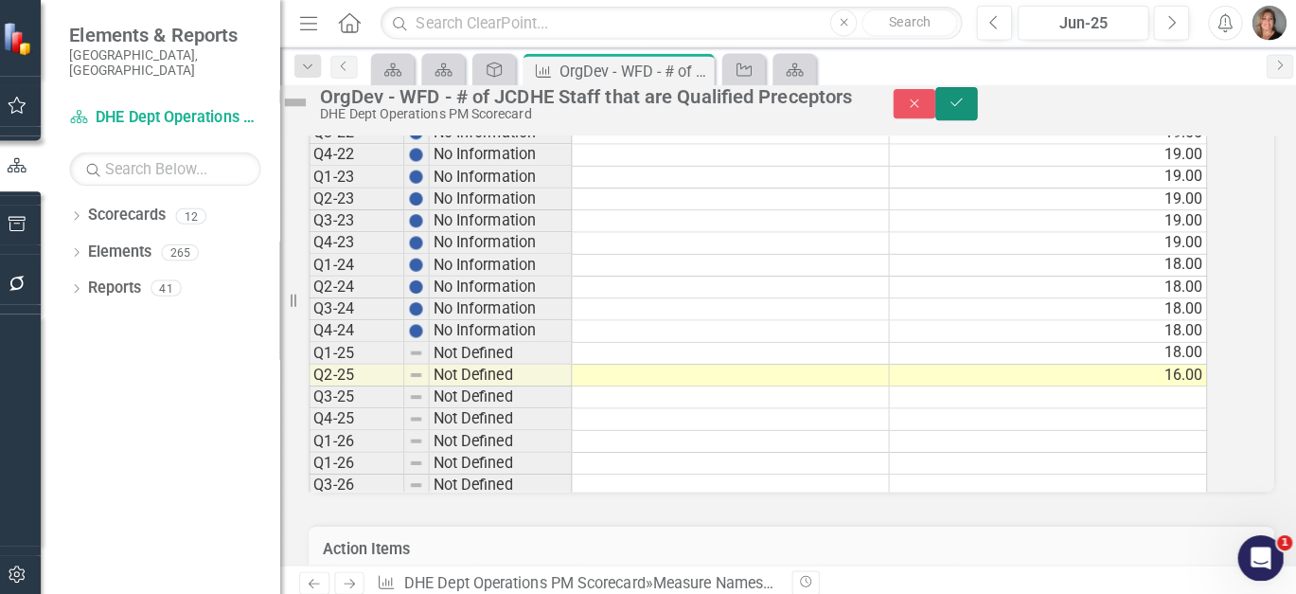
click at [962, 106] on icon "Save" at bounding box center [953, 101] width 17 height 13
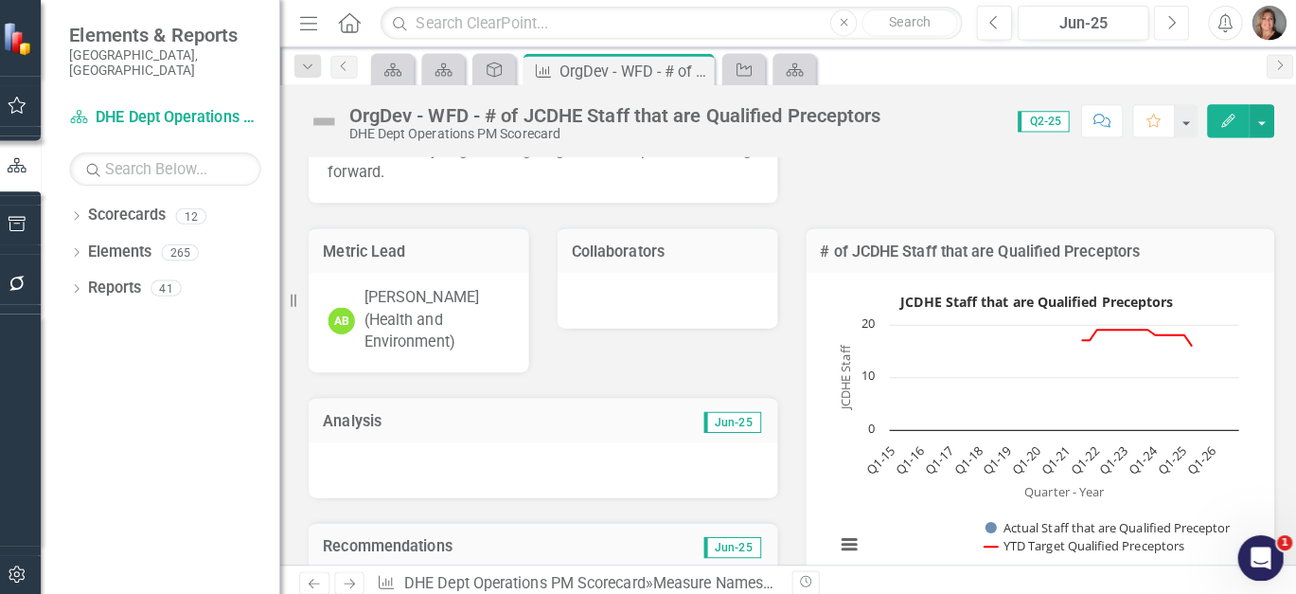
click at [1171, 25] on icon "Next" at bounding box center [1166, 22] width 10 height 17
